Goal: Task Accomplishment & Management: Manage account settings

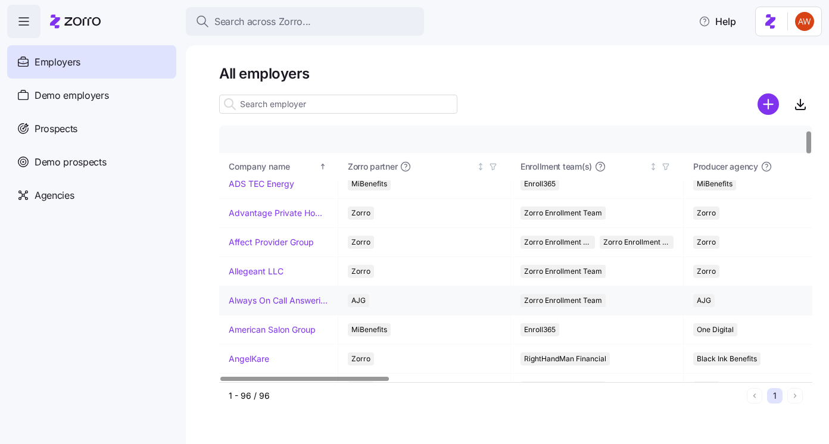
scroll to position [48, 0]
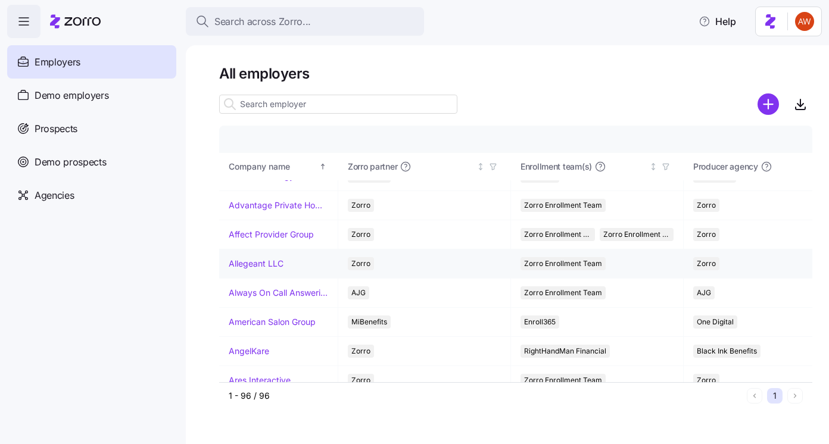
click at [255, 264] on link "Allegeant LLC" at bounding box center [256, 264] width 55 height 12
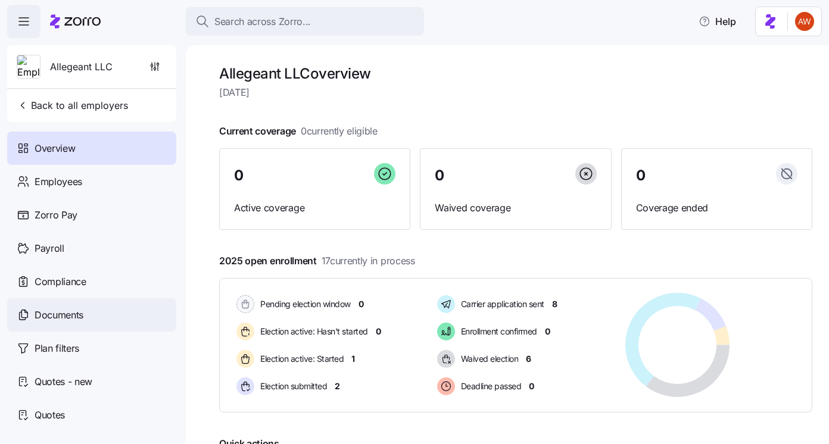
click at [67, 324] on div "Documents" at bounding box center [91, 314] width 169 height 33
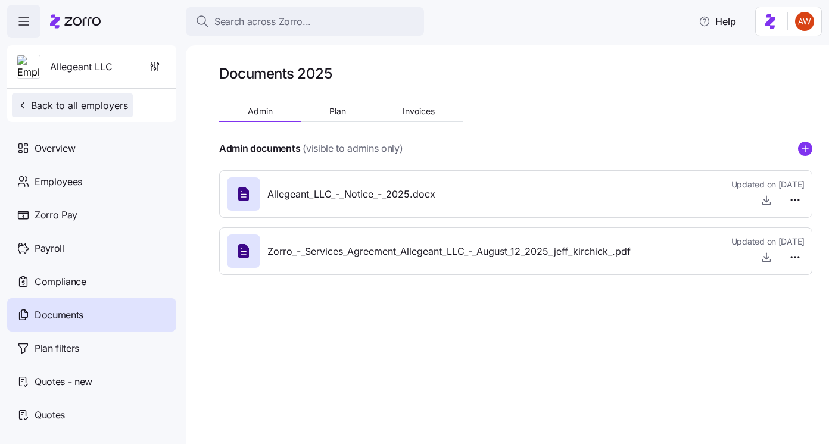
click at [77, 101] on span "Back to all employers" at bounding box center [72, 105] width 111 height 14
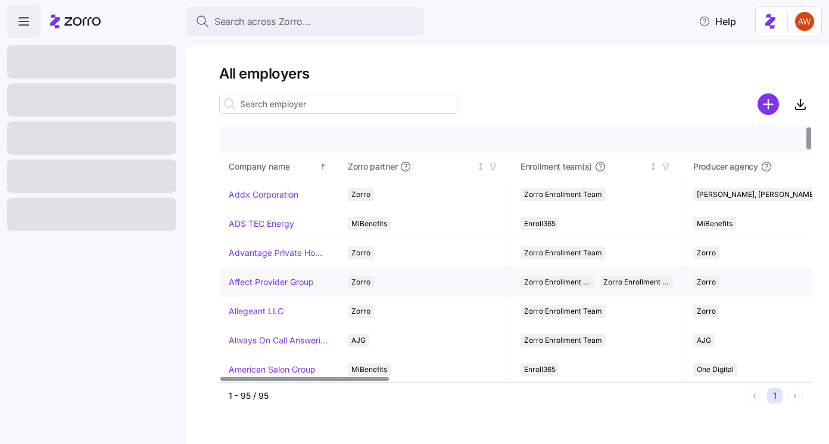
click at [258, 280] on link "Affect Provider Group" at bounding box center [271, 282] width 85 height 12
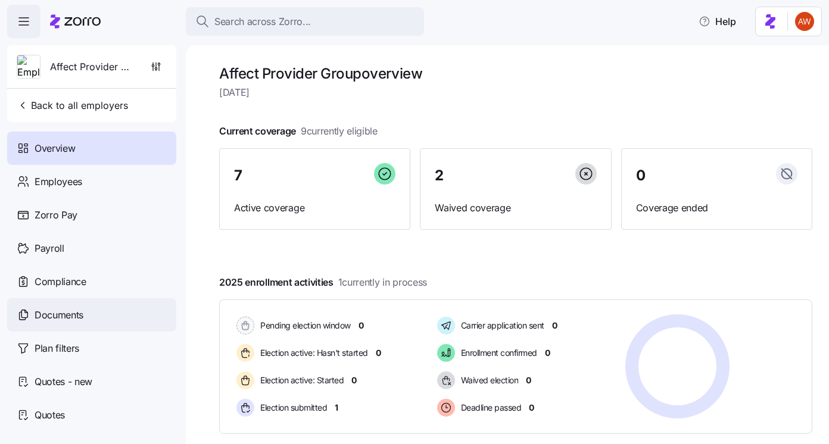
click at [68, 320] on span "Documents" at bounding box center [59, 315] width 49 height 15
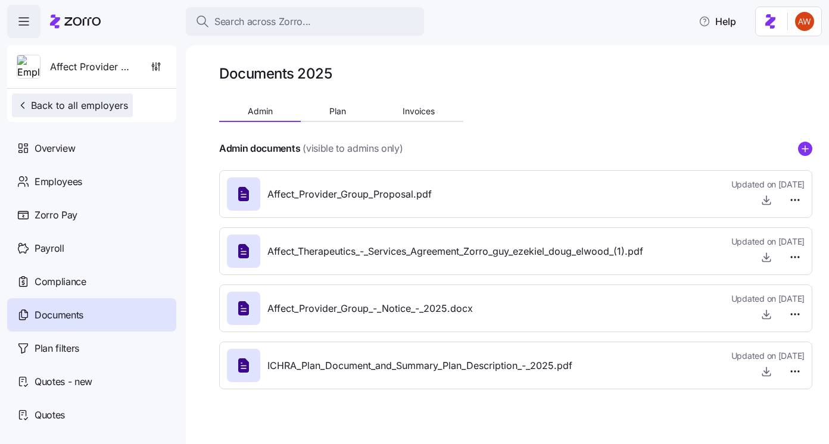
click at [43, 108] on span "Back to all employers" at bounding box center [72, 105] width 111 height 14
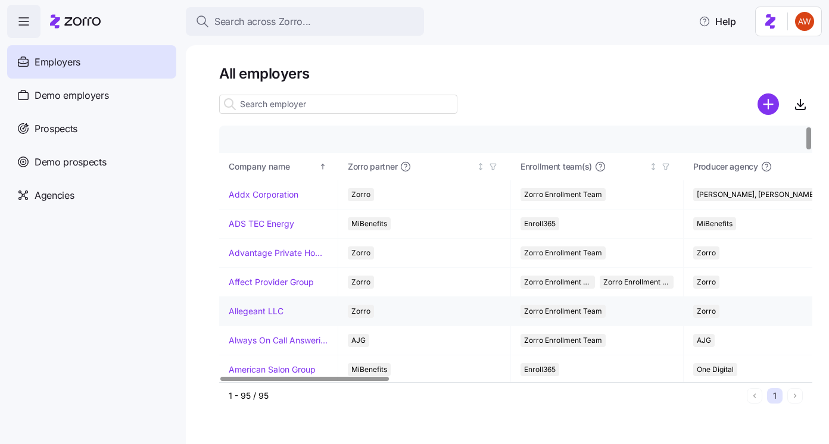
click at [276, 312] on link "Allegeant LLC" at bounding box center [256, 311] width 55 height 12
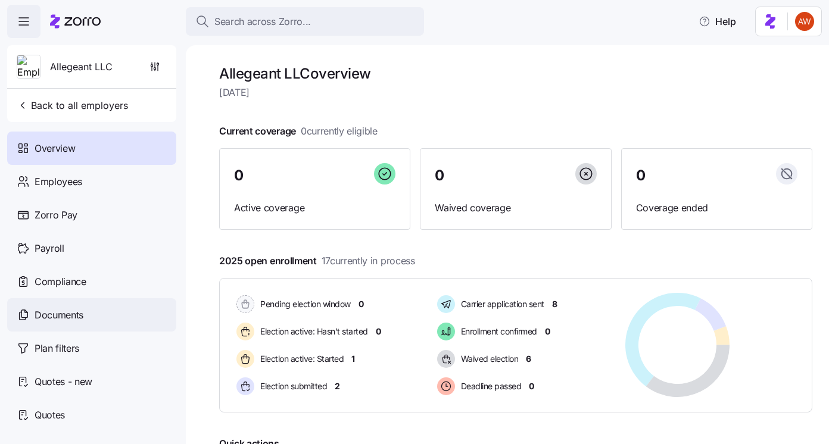
click at [93, 325] on div "Documents" at bounding box center [91, 314] width 169 height 33
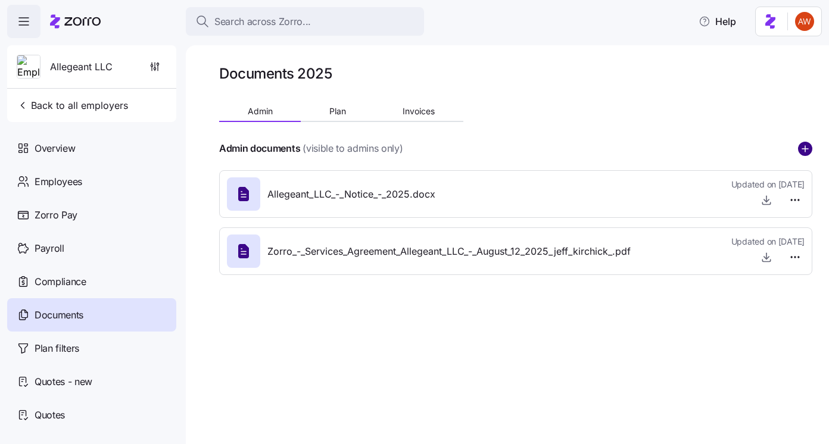
click at [805, 145] on circle "add icon" at bounding box center [805, 148] width 13 height 13
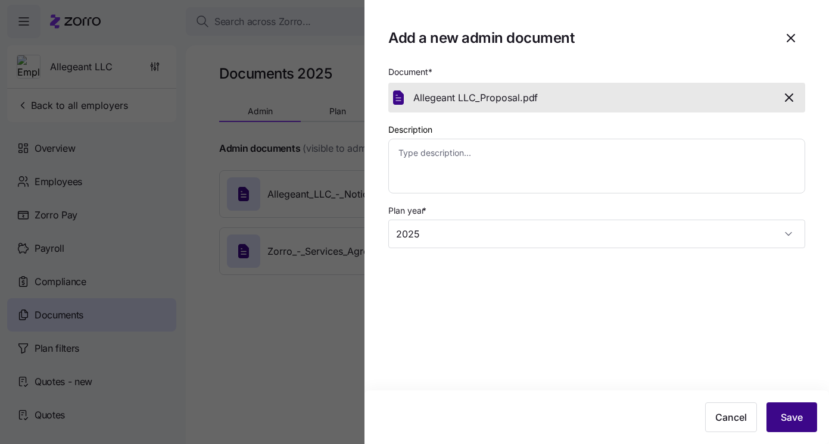
click at [808, 412] on button "Save" at bounding box center [791, 418] width 51 height 30
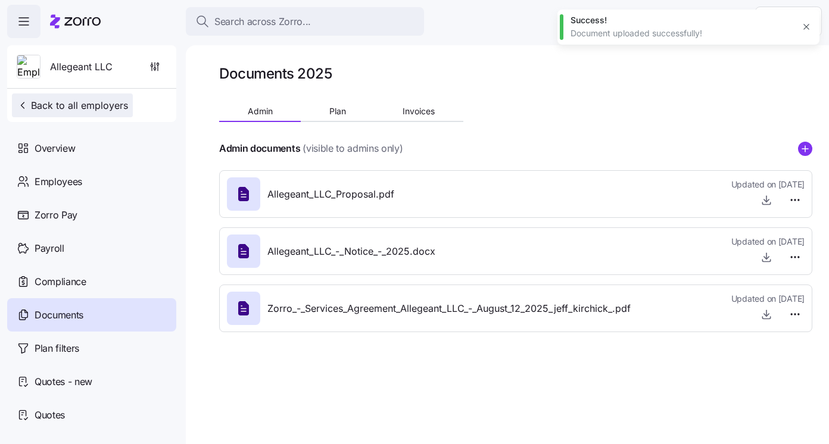
click at [107, 109] on span "Back to all employers" at bounding box center [72, 105] width 111 height 14
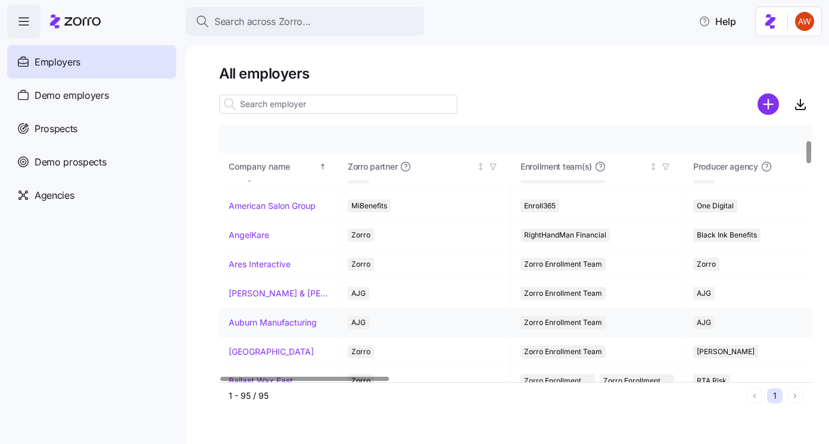
scroll to position [157, 0]
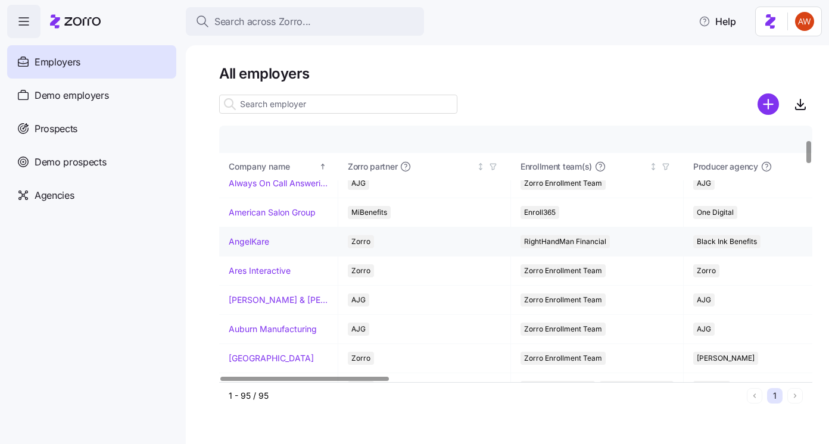
click at [260, 244] on link "AngelKare" at bounding box center [249, 242] width 40 height 12
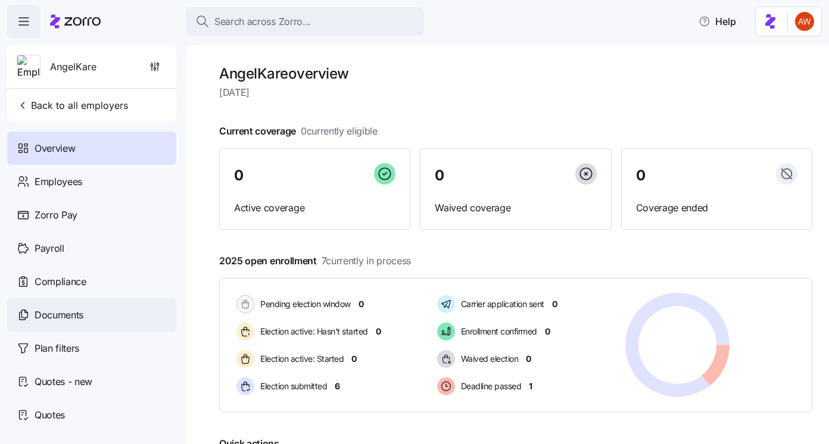
click at [77, 314] on span "Documents" at bounding box center [59, 315] width 49 height 15
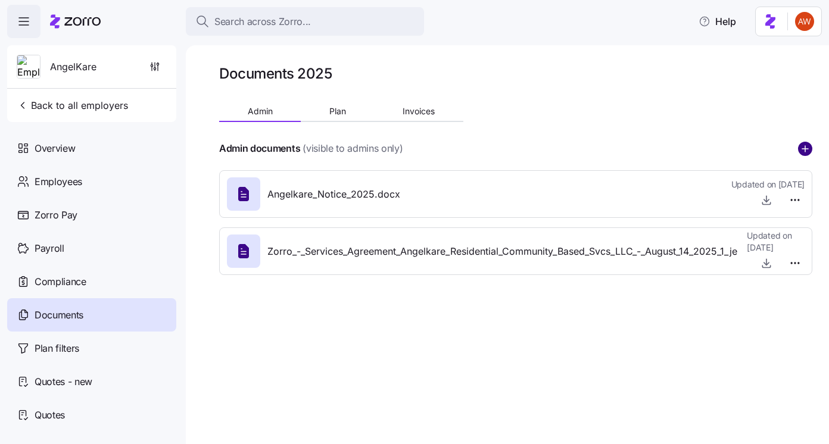
click at [810, 152] on circle "add icon" at bounding box center [805, 148] width 13 height 13
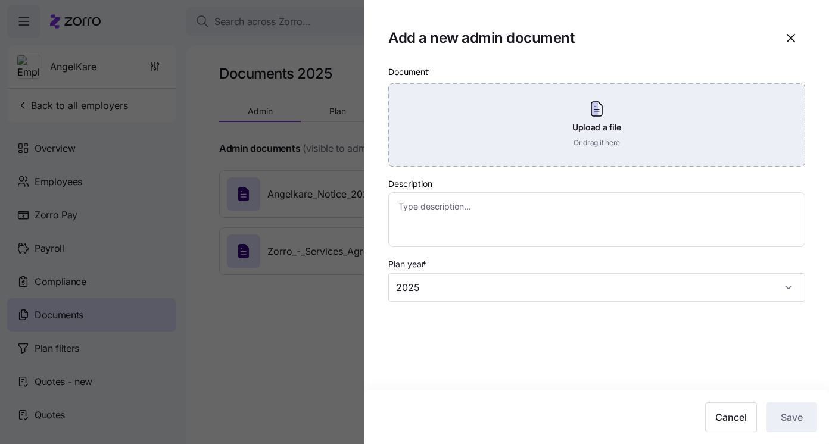
click at [541, 135] on div "Upload a file Or drag it here" at bounding box center [596, 124] width 417 height 83
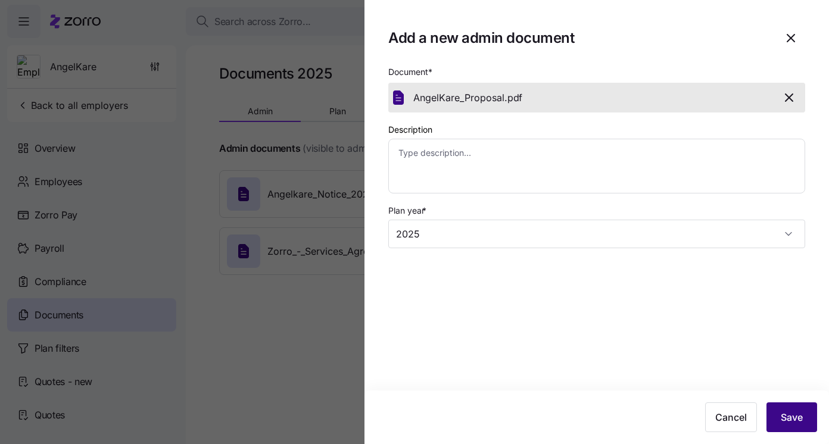
click at [801, 407] on button "Save" at bounding box center [791, 418] width 51 height 30
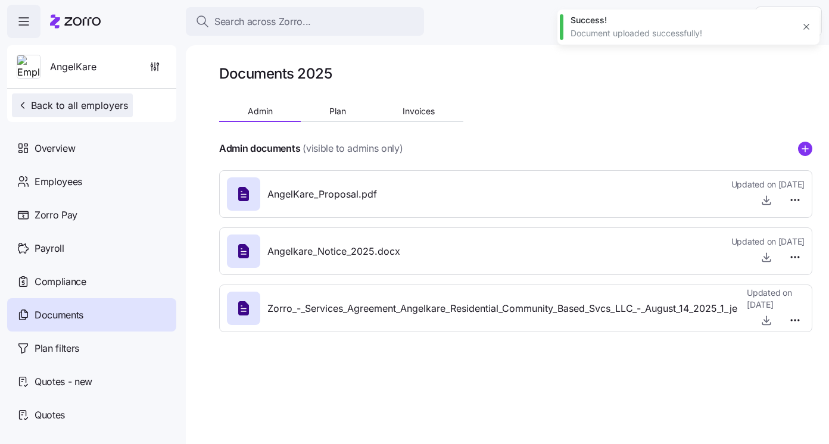
click at [76, 104] on span "Back to all employers" at bounding box center [72, 105] width 111 height 14
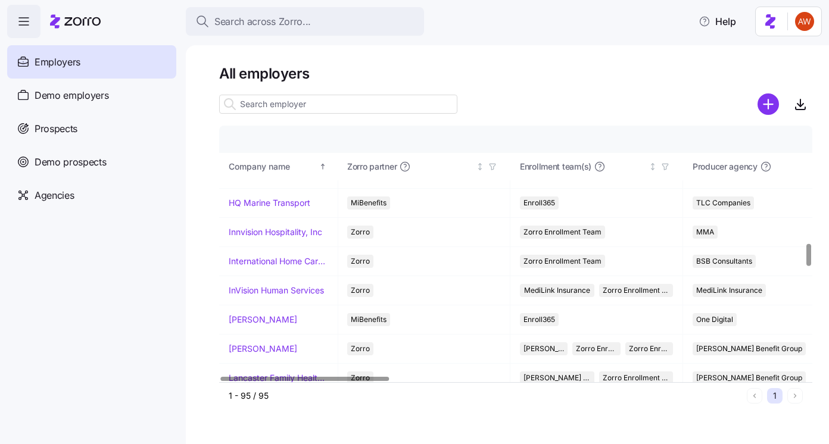
scroll to position [1333, 1]
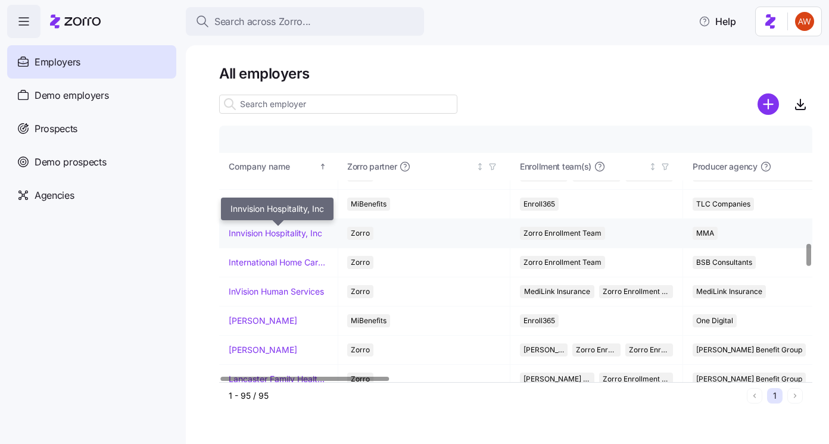
click at [292, 229] on link "Innvision Hospitality, Inc" at bounding box center [275, 233] width 93 height 12
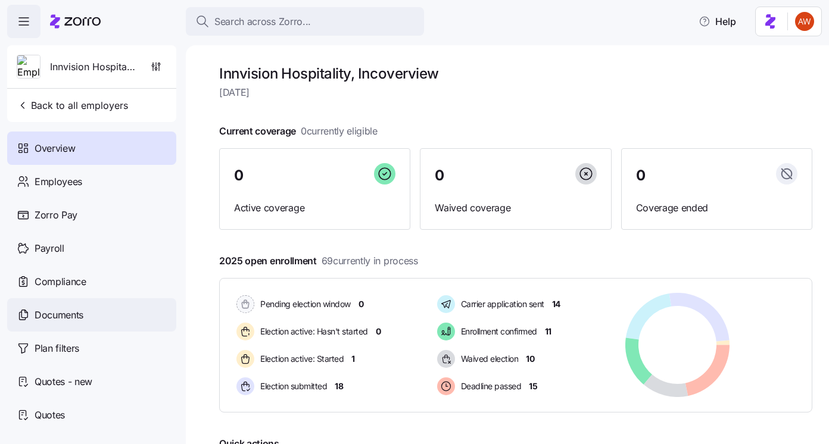
click at [105, 311] on div "Documents" at bounding box center [91, 314] width 169 height 33
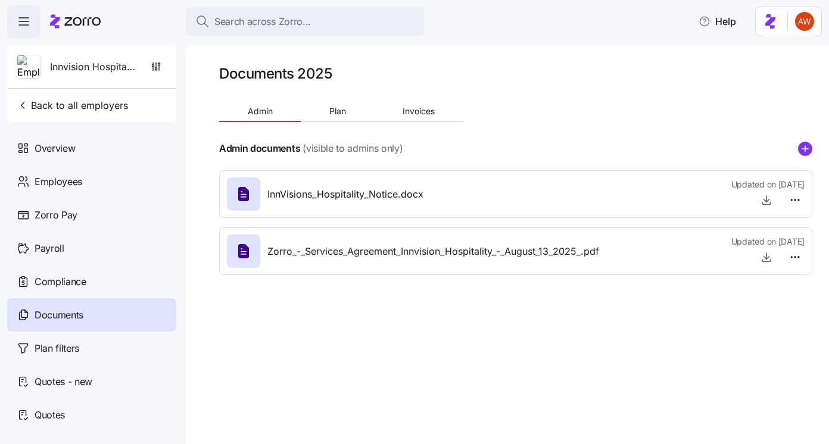
click at [806, 141] on div "Admin documents (visible to admins only)" at bounding box center [515, 148] width 593 height 15
click at [809, 150] on circle "add icon" at bounding box center [805, 148] width 13 height 13
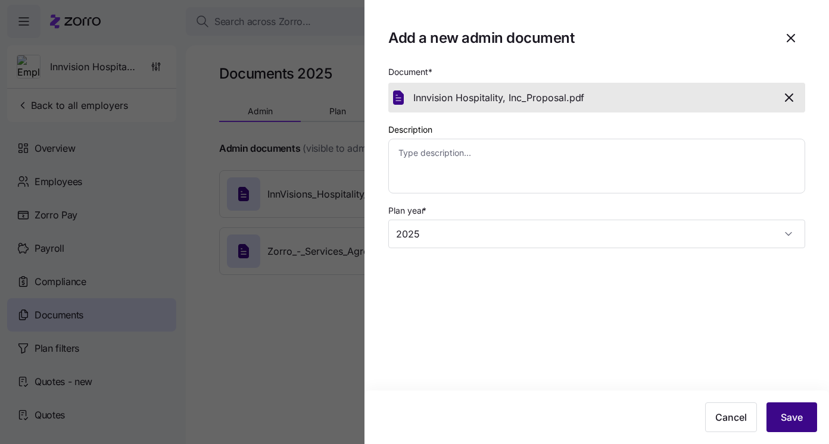
click at [792, 406] on button "Save" at bounding box center [791, 418] width 51 height 30
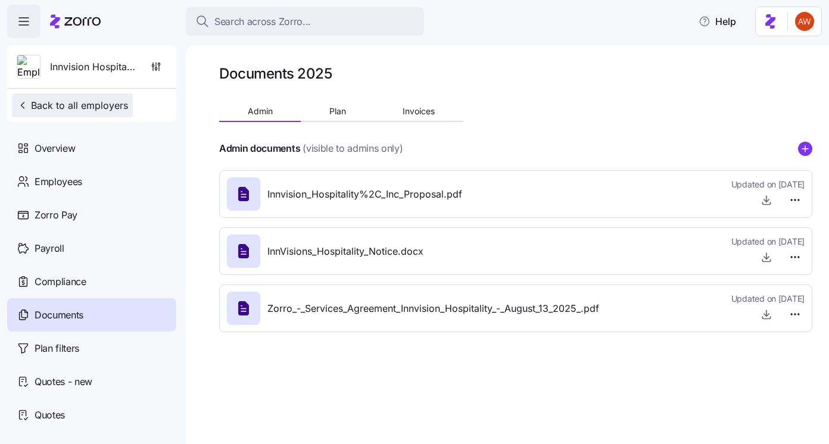
click at [96, 98] on button "Back to all employers" at bounding box center [72, 105] width 121 height 24
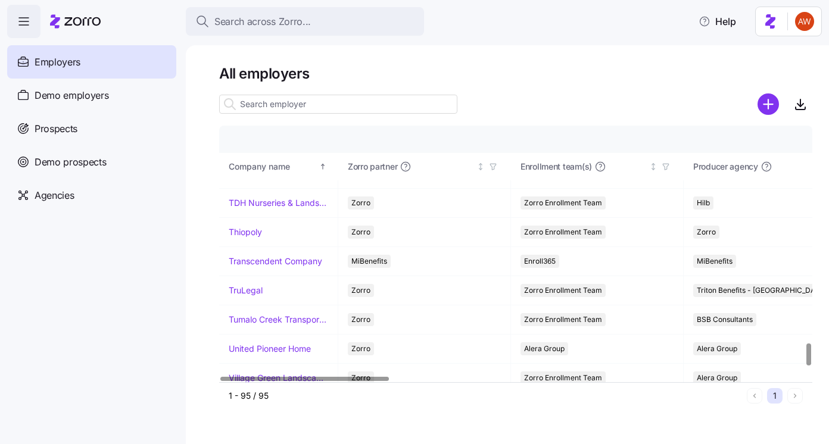
scroll to position [2472, 0]
click at [247, 287] on link "TruLegal" at bounding box center [246, 290] width 34 height 12
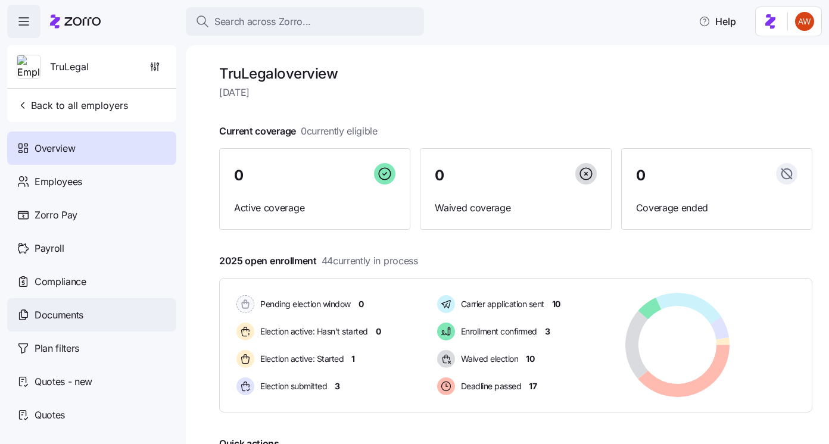
click at [92, 312] on div "Documents" at bounding box center [91, 314] width 169 height 33
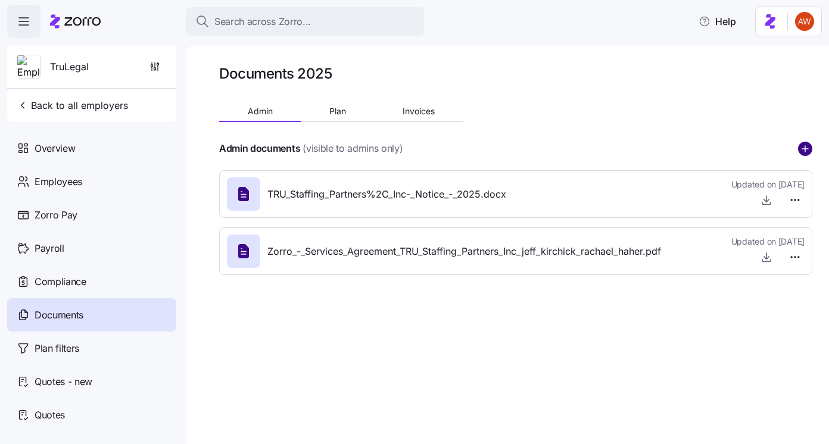
click at [806, 149] on icon "add icon" at bounding box center [805, 149] width 14 height 14
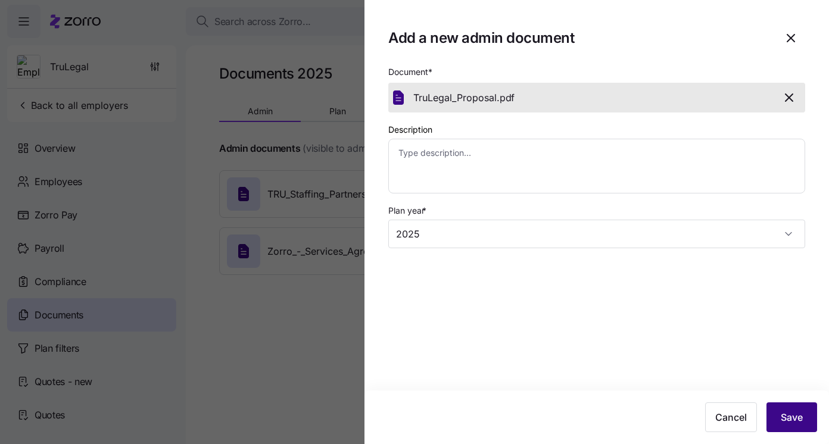
click at [794, 416] on span "Save" at bounding box center [792, 417] width 22 height 14
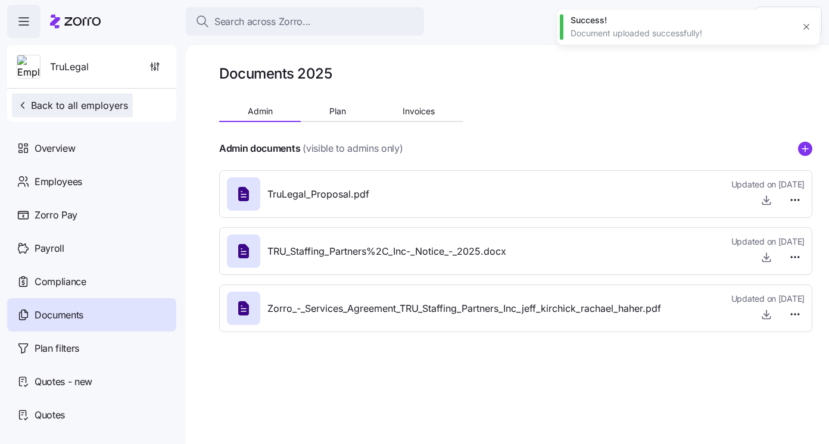
click at [74, 105] on span "Back to all employers" at bounding box center [72, 105] width 111 height 14
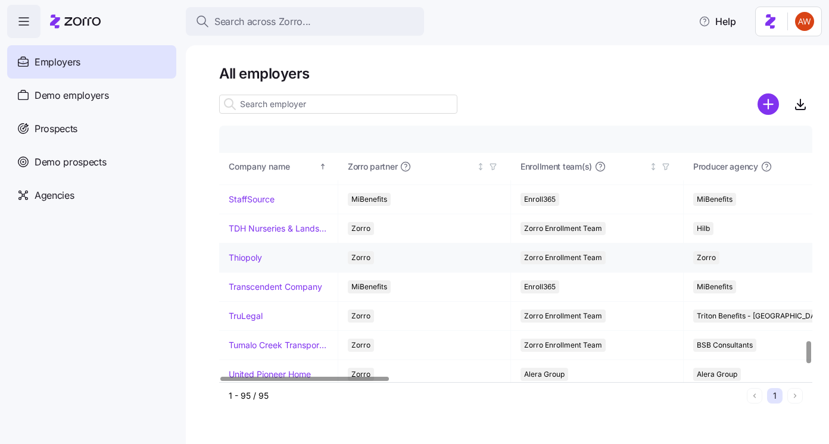
scroll to position [2448, 0]
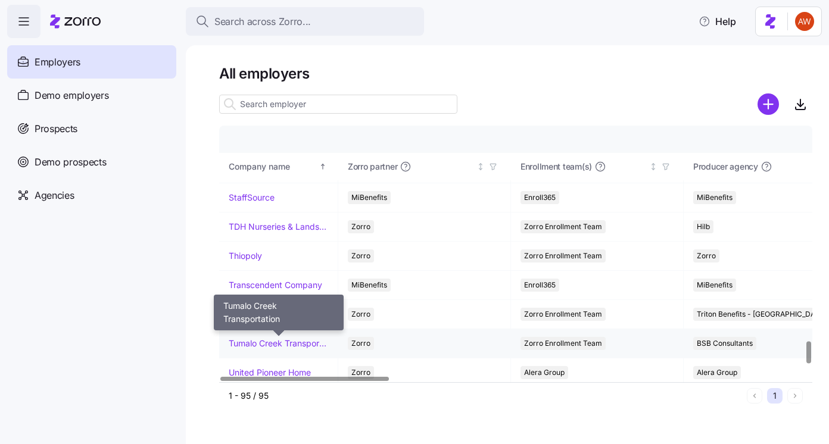
click at [263, 345] on link "Tumalo Creek Transportation" at bounding box center [278, 344] width 99 height 12
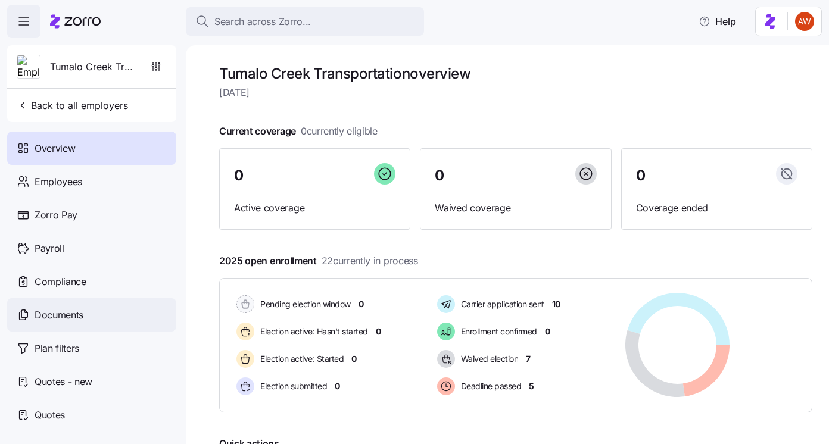
click at [55, 314] on span "Documents" at bounding box center [59, 315] width 49 height 15
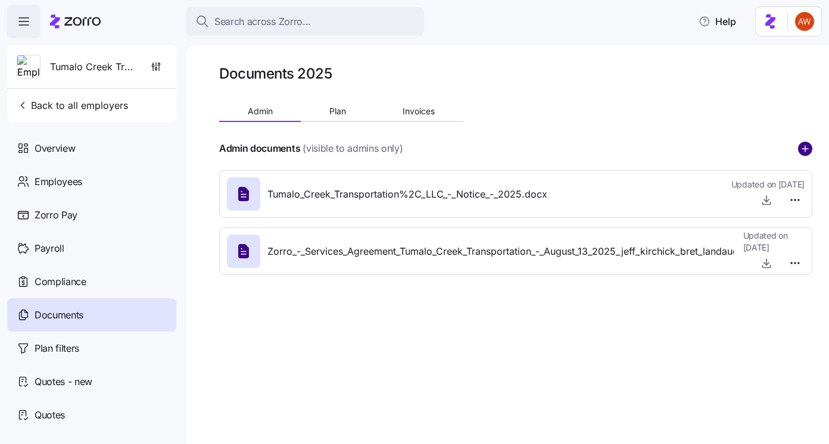
click at [800, 147] on circle "add icon" at bounding box center [805, 148] width 13 height 13
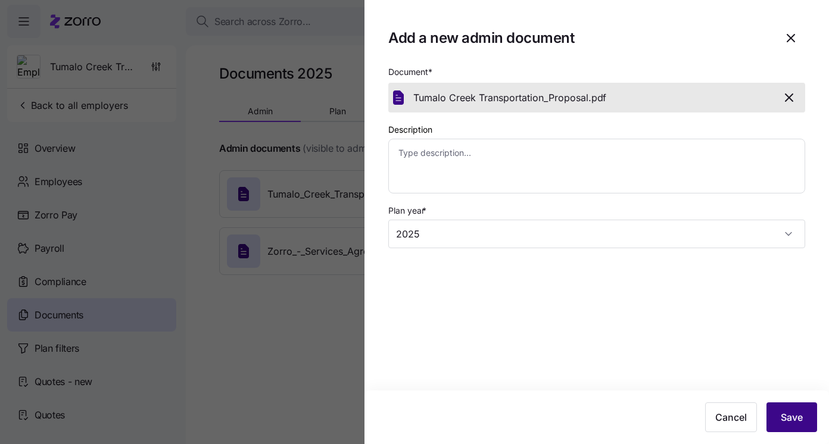
click at [790, 413] on span "Save" at bounding box center [792, 417] width 22 height 14
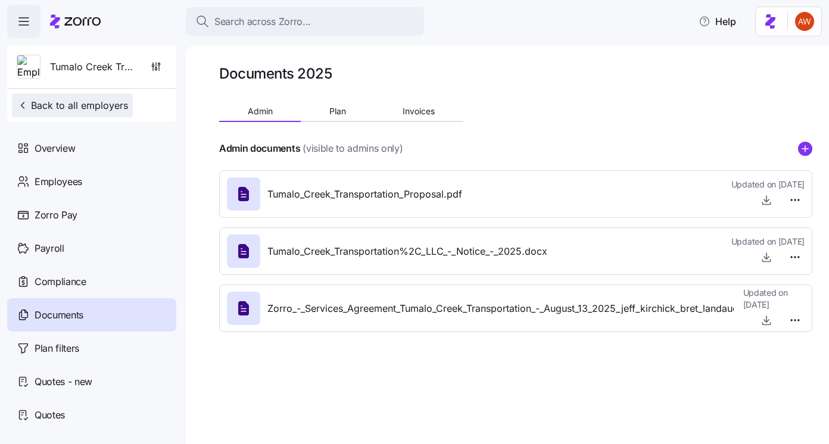
click at [114, 105] on span "Back to all employers" at bounding box center [72, 105] width 111 height 14
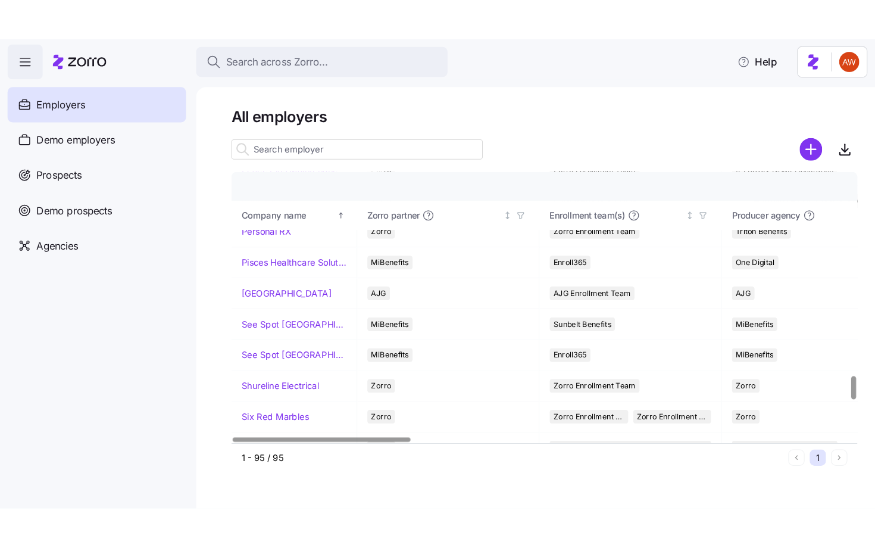
scroll to position [2569, 0]
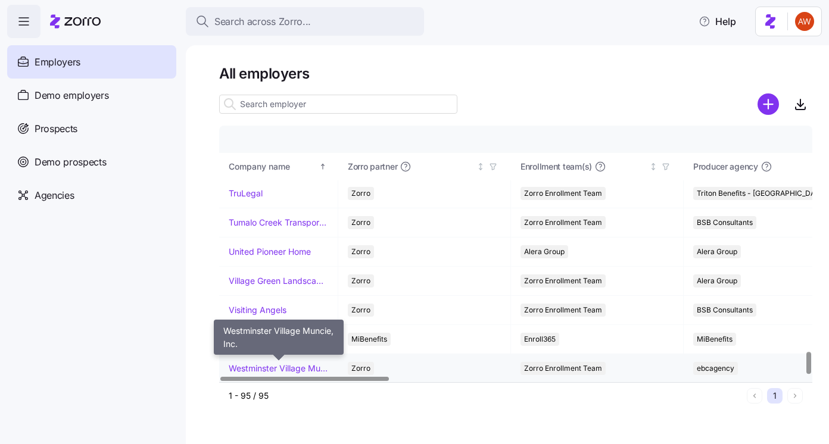
click at [268, 367] on link "Westminster Village Muncie, Inc." at bounding box center [278, 369] width 99 height 12
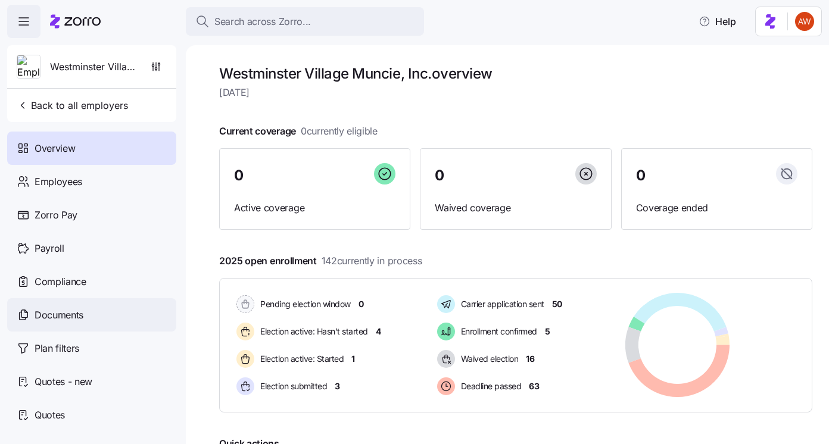
click at [138, 318] on div "Documents" at bounding box center [91, 314] width 169 height 33
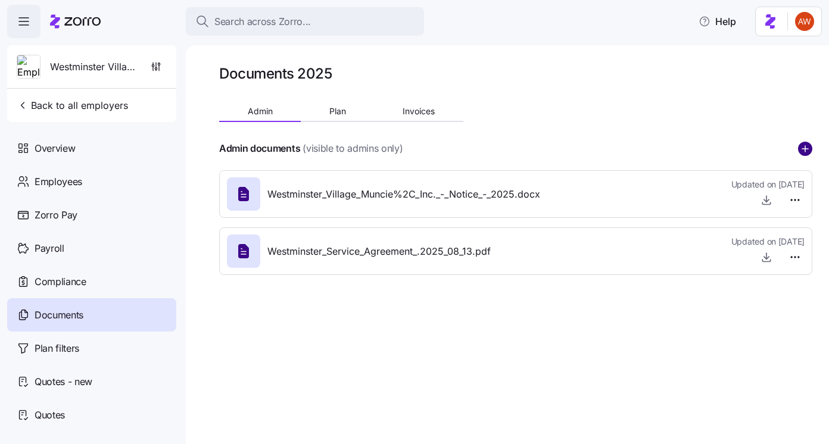
click at [807, 145] on circle "add icon" at bounding box center [805, 148] width 13 height 13
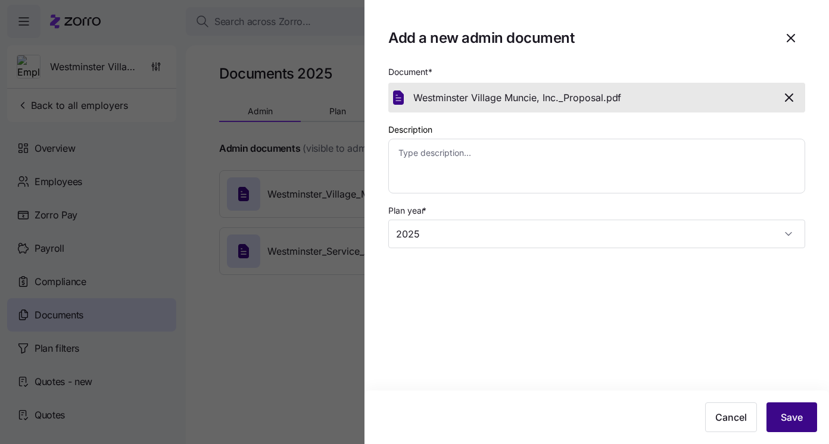
click at [785, 424] on button "Save" at bounding box center [791, 418] width 51 height 30
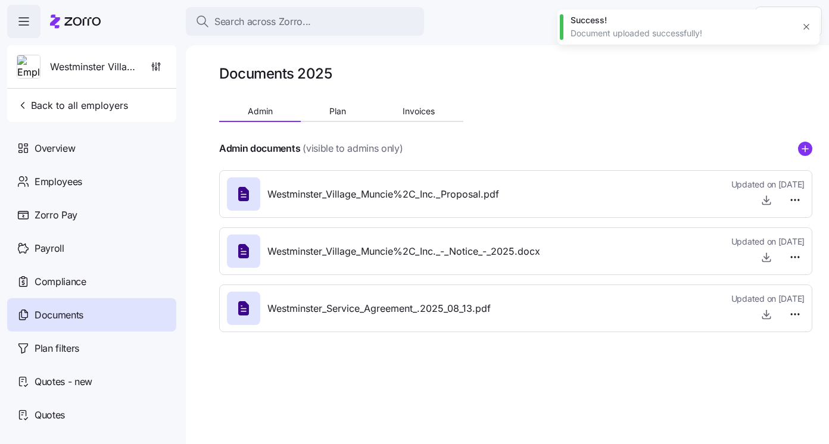
type textarea "x"
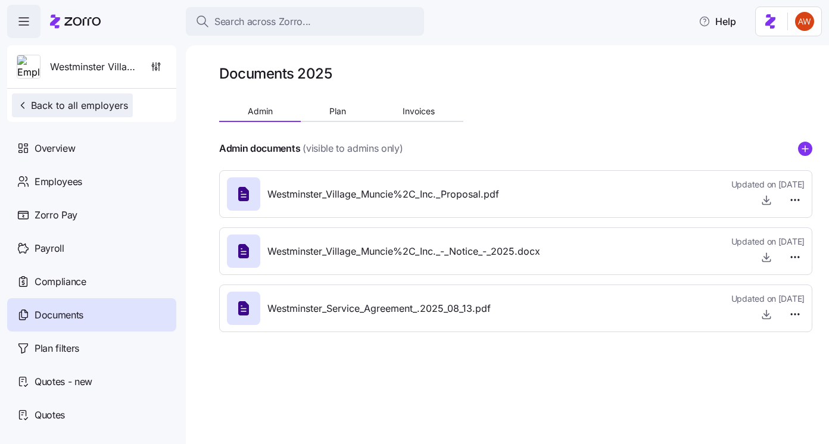
click at [61, 99] on span "Back to all employers" at bounding box center [72, 105] width 111 height 14
